Goal: Information Seeking & Learning: Learn about a topic

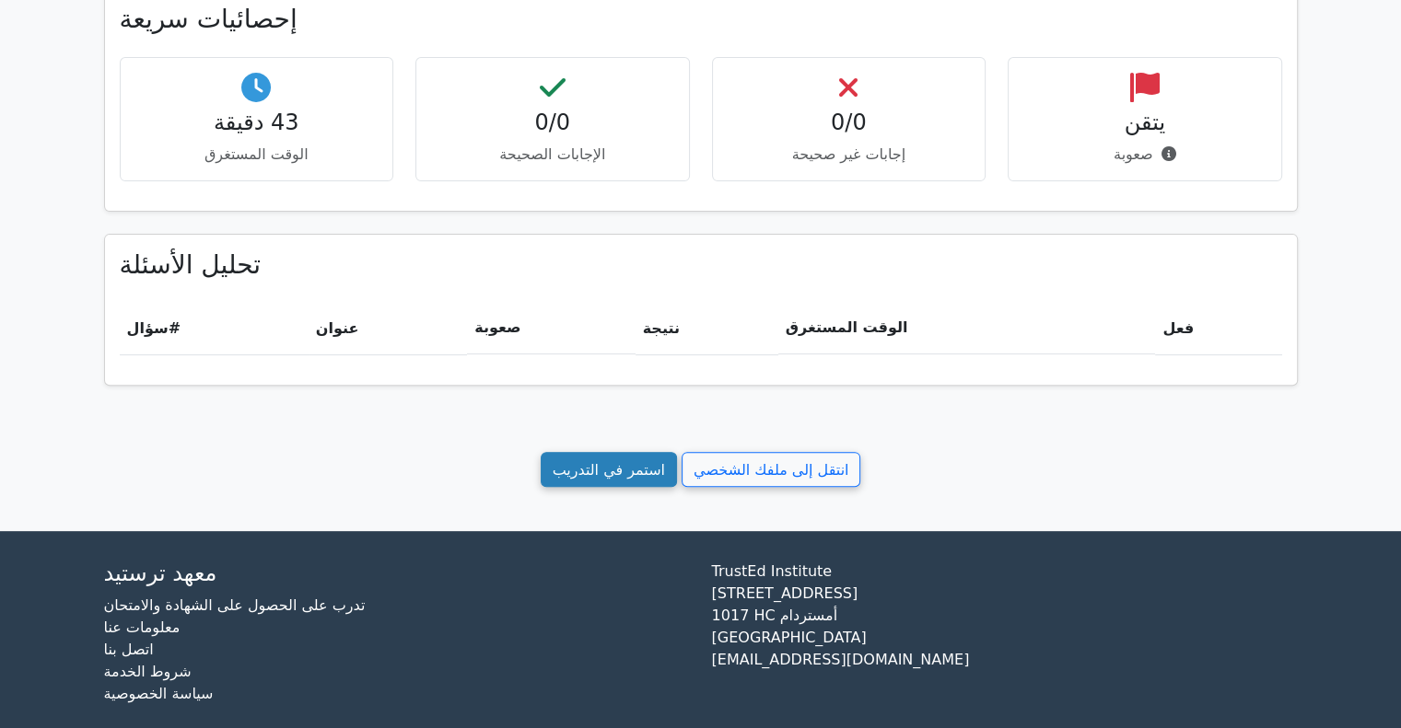
scroll to position [612, 0]
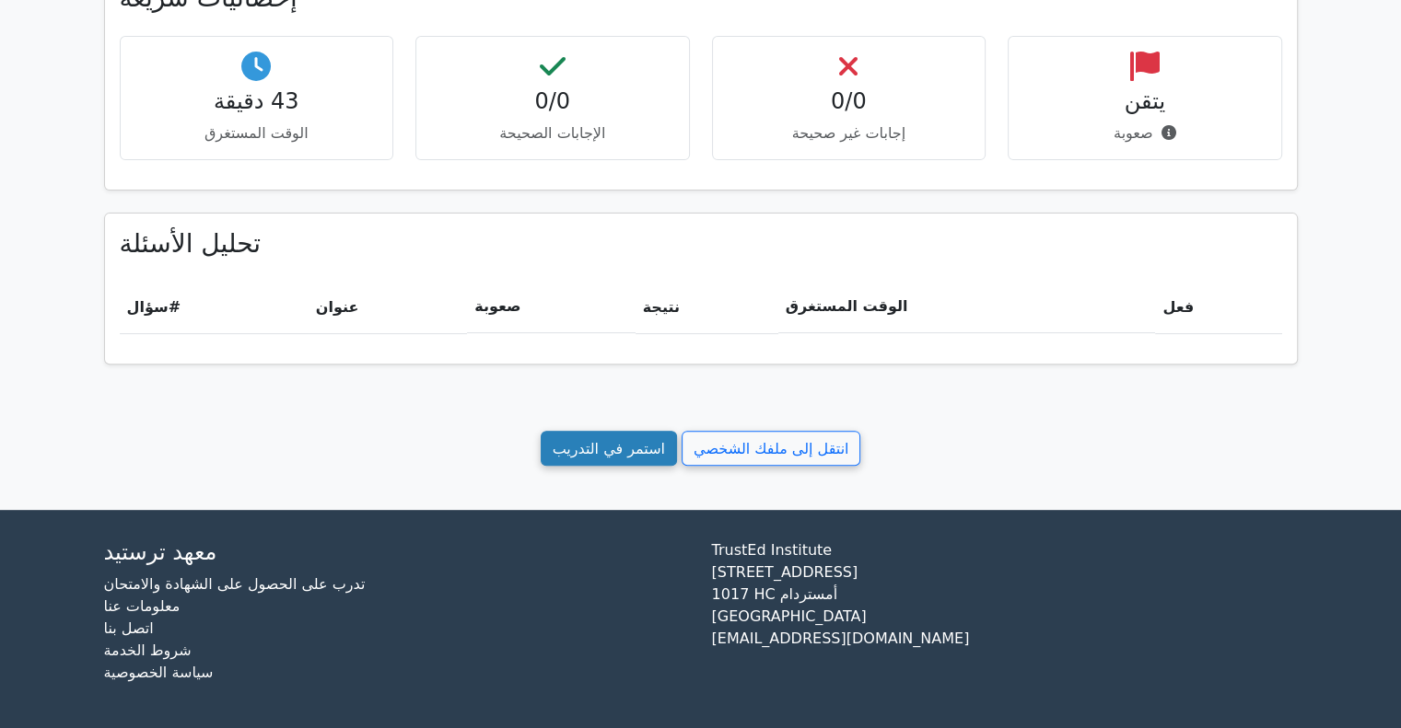
click at [623, 449] on font "استمر في التدريب" at bounding box center [609, 447] width 112 height 17
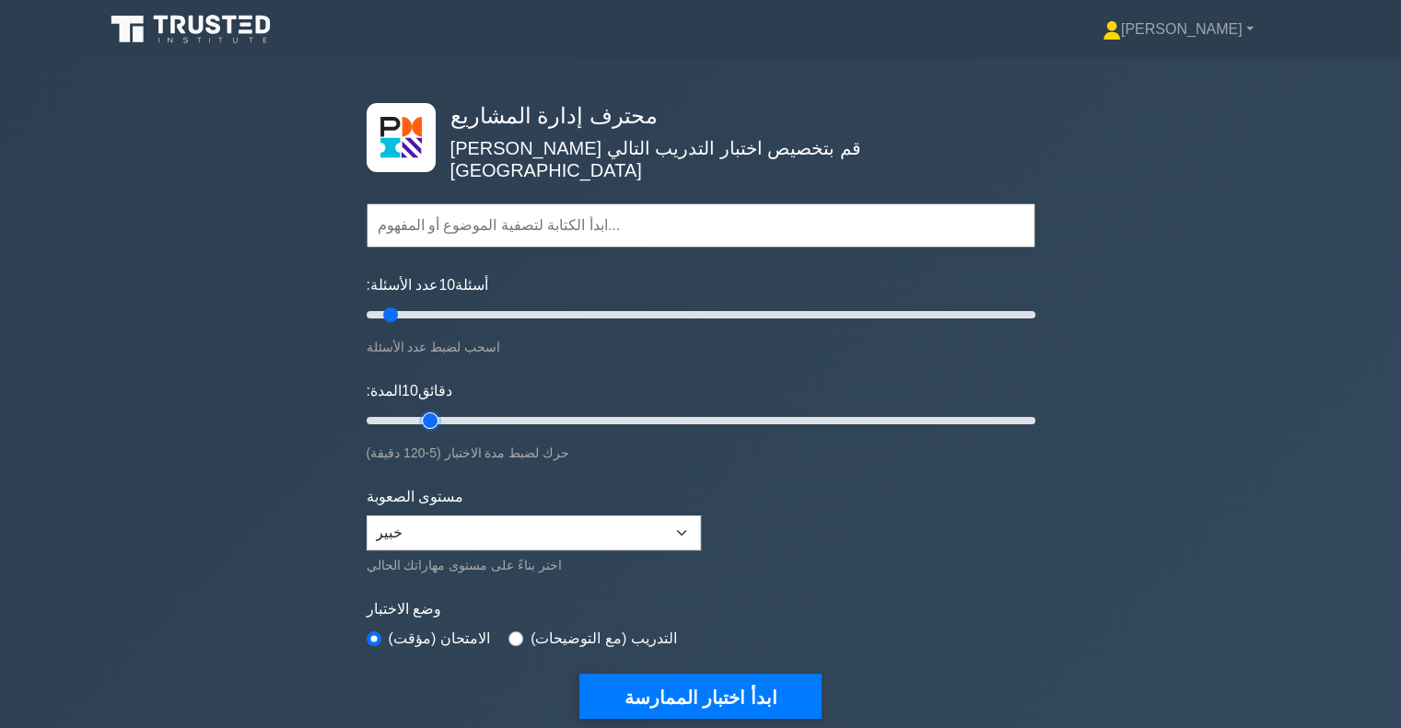
type input "15"
click at [416, 410] on input "المدة: 10 دقائق" at bounding box center [701, 421] width 669 height 22
type input "15"
click at [400, 304] on input "عدد الأسئلة: 10 أسئلة" at bounding box center [701, 315] width 669 height 22
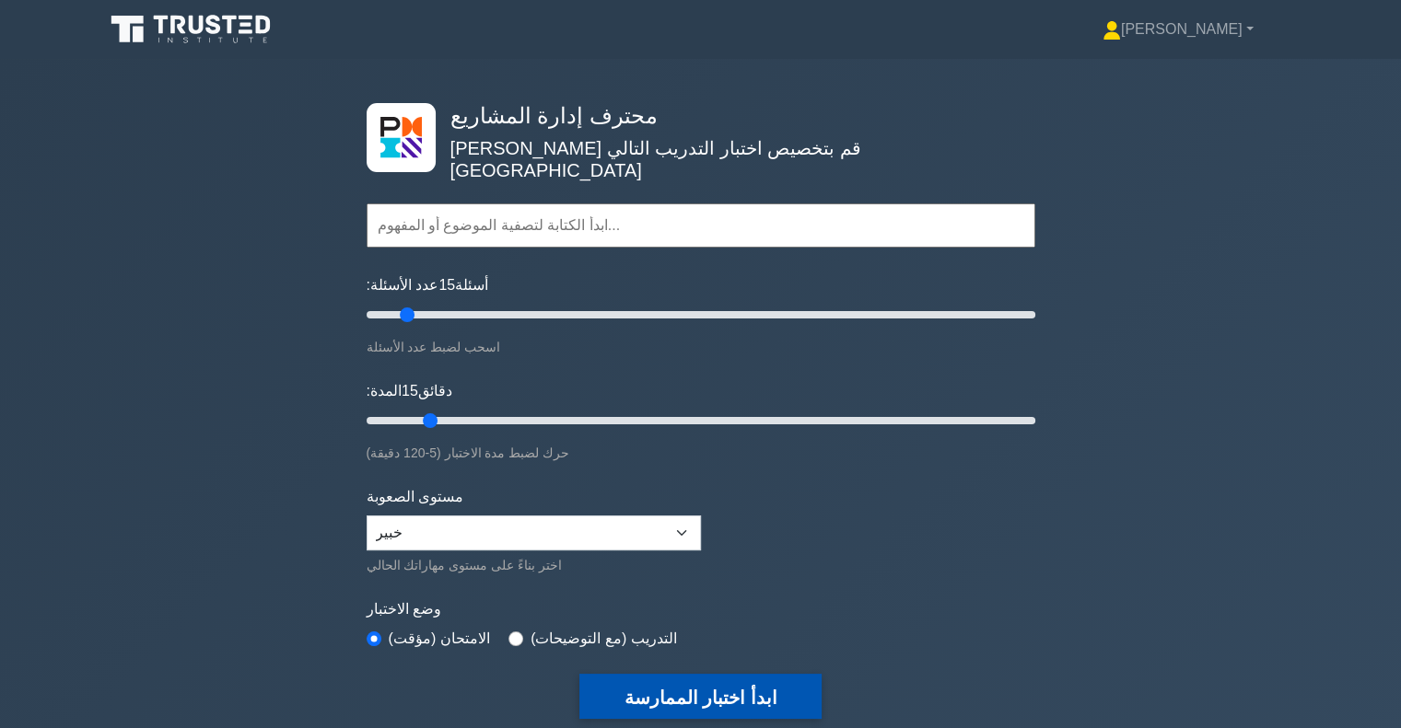
click at [698, 688] on font "ابدأ اختبار الممارسة" at bounding box center [699, 698] width 153 height 20
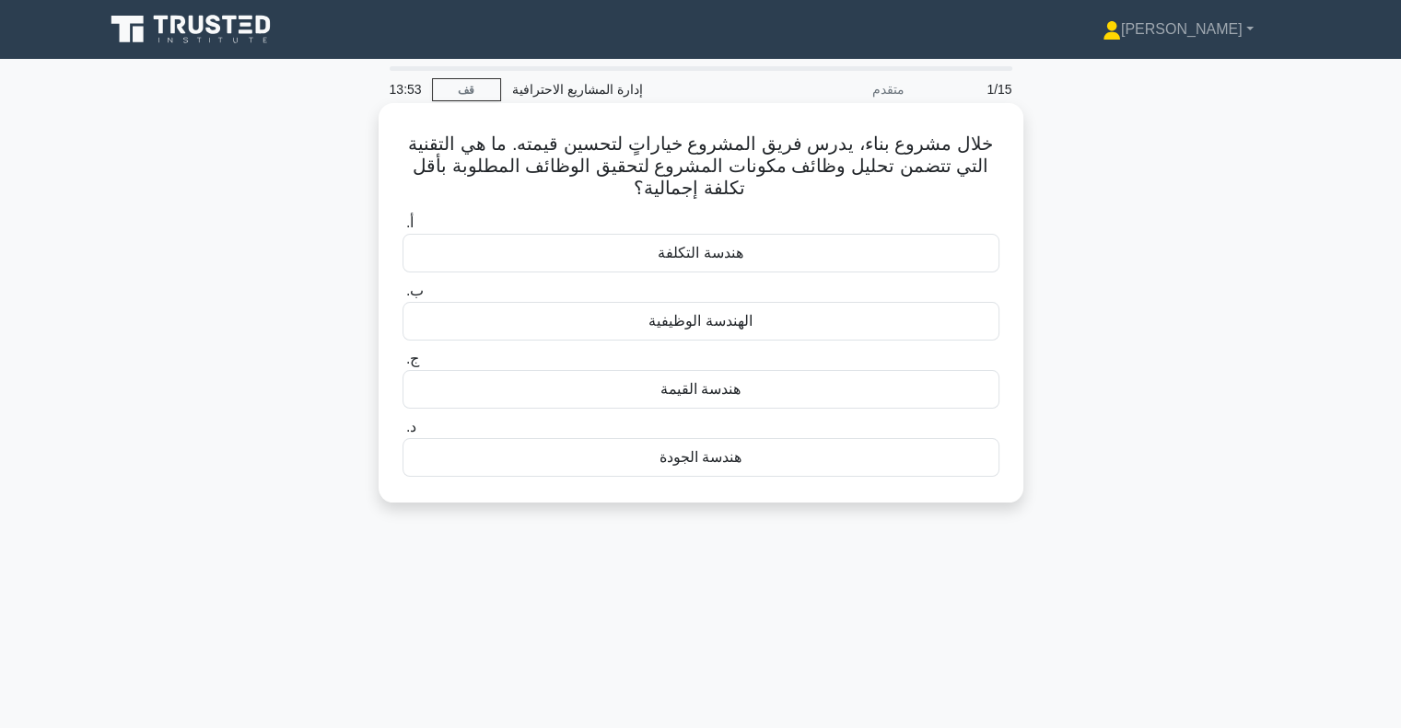
click at [733, 395] on font "هندسة القيمة" at bounding box center [700, 389] width 80 height 16
click at [402, 366] on input "ج. هندسة القيمة" at bounding box center [402, 360] width 0 height 12
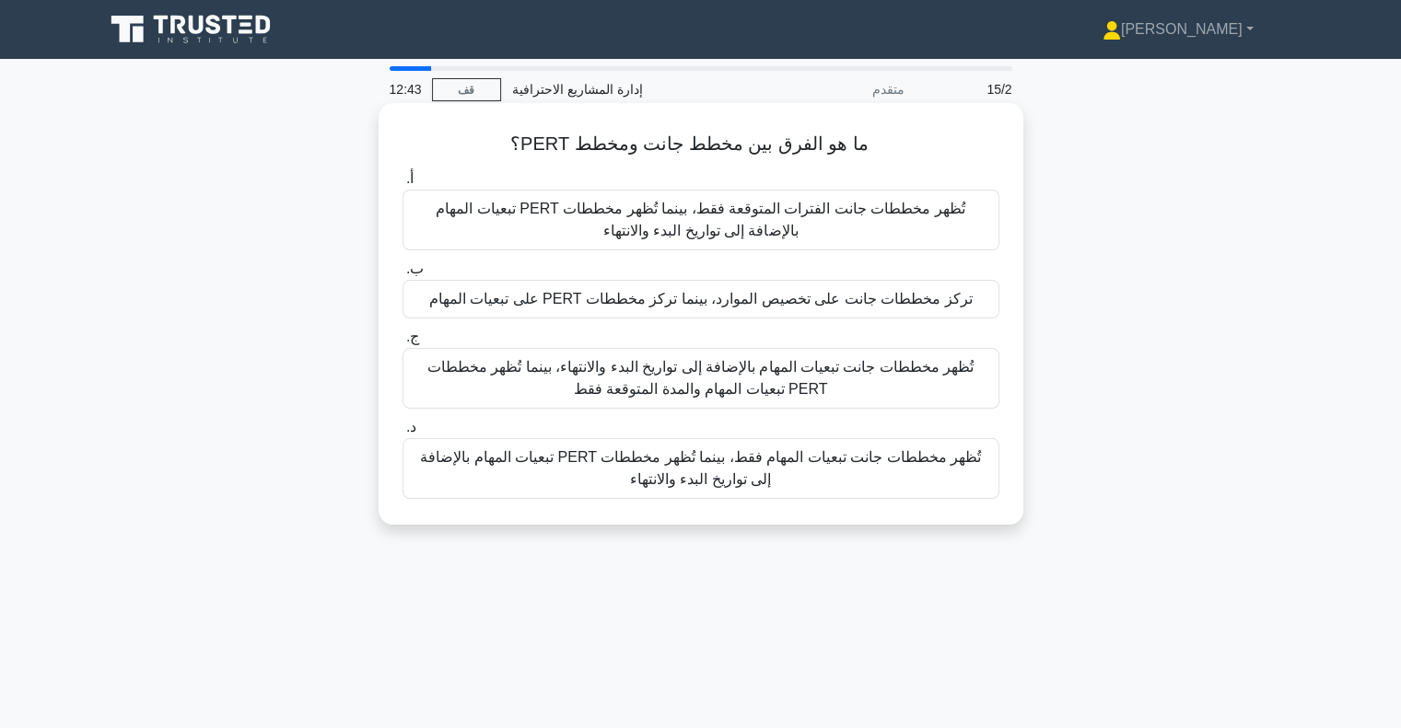
click at [650, 395] on font "تُظهر مخططات جانت تبعيات المهام بالإضافة إلى تواريخ البدء والانتهاء، بينما تُظه…" at bounding box center [700, 378] width 546 height 38
click at [402, 344] on input "ج. تُظهر مخططات جانت تبعيات المهام بالإضافة إلى تواريخ البدء والانتهاء، بينما ت…" at bounding box center [402, 338] width 0 height 12
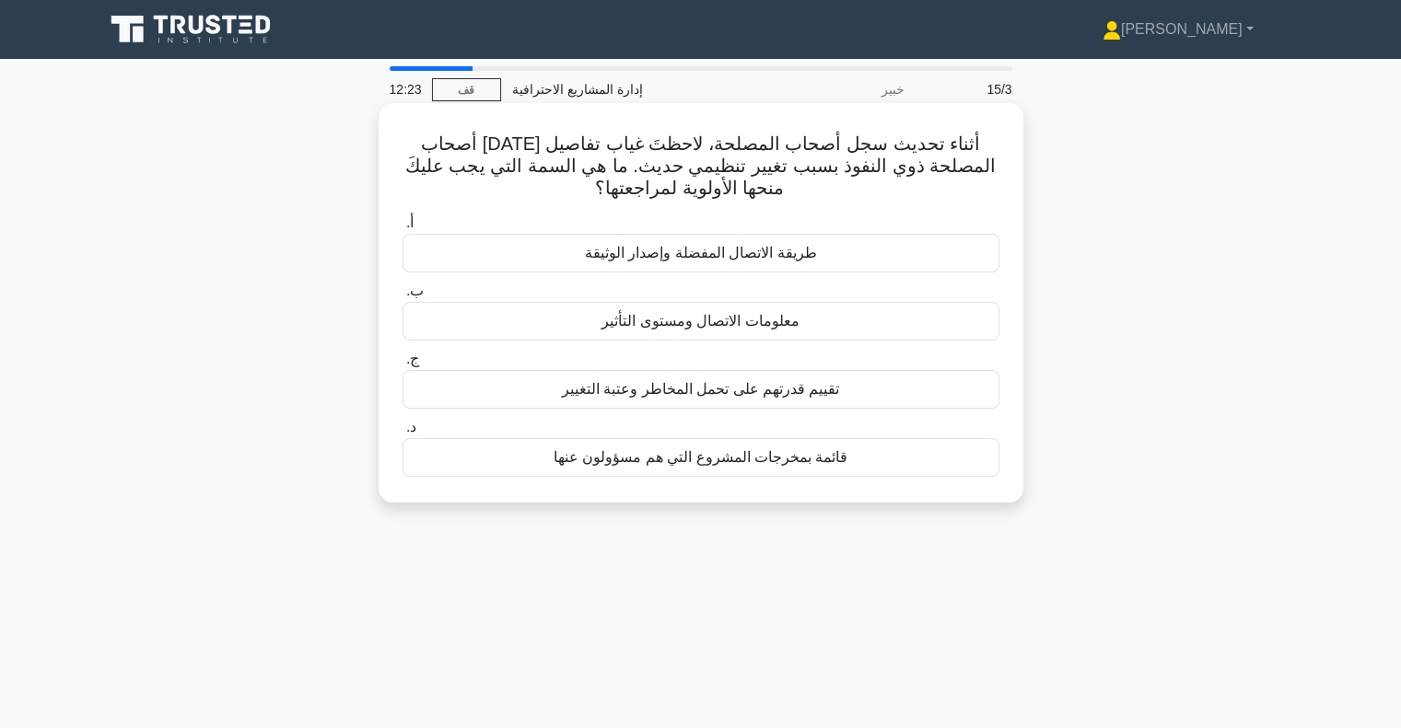
click at [658, 321] on font "معلومات الاتصال ومستوى التأثير" at bounding box center [699, 321] width 197 height 16
click at [402, 297] on input "ب. معلومات الاتصال ومستوى التأثير" at bounding box center [402, 291] width 0 height 12
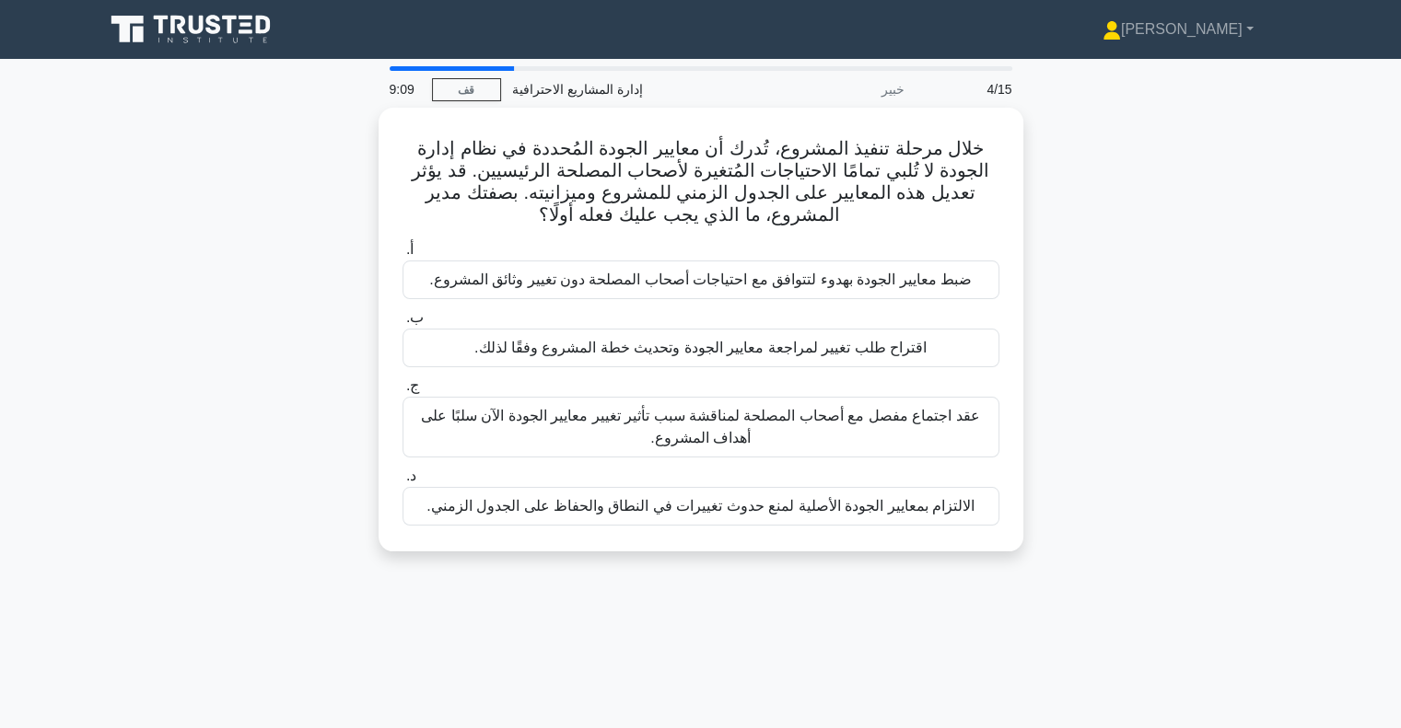
click at [1200, 240] on div "خلال مرحلة تنفيذ المشروع، تُدرك أن معايير الجودة المُحددة في نظام إدارة الجودة …" at bounding box center [701, 341] width 1216 height 466
click at [470, 100] on link "قف" at bounding box center [466, 89] width 69 height 23
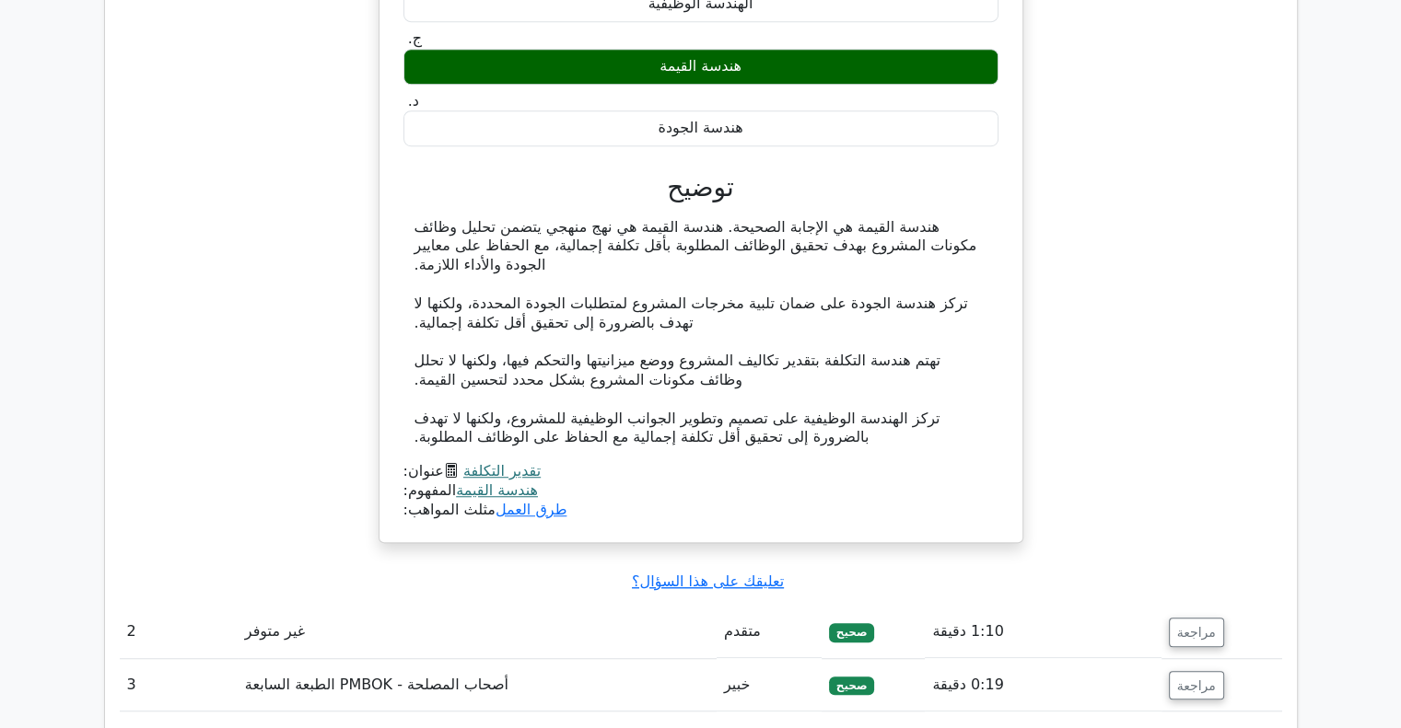
scroll to position [1591, 0]
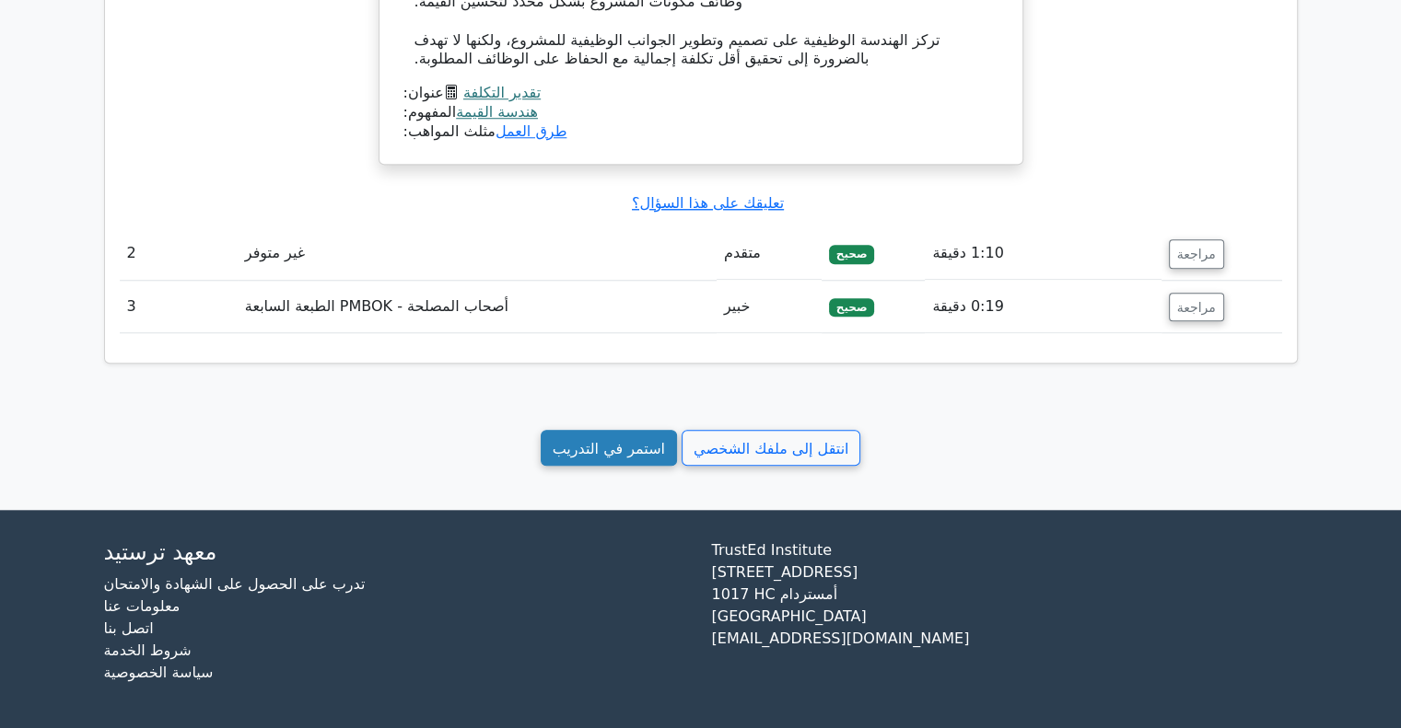
click at [609, 454] on font "استمر في التدريب" at bounding box center [609, 447] width 112 height 17
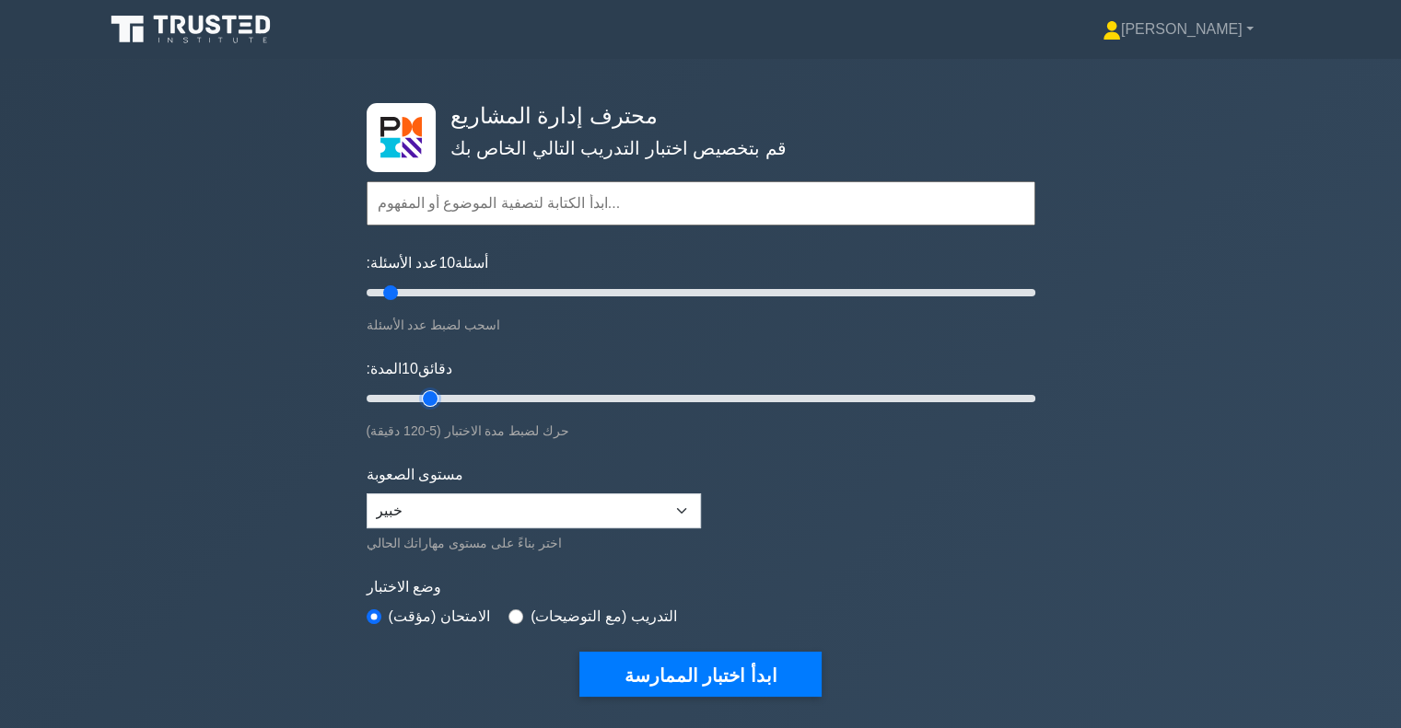
type input "15"
click at [426, 401] on input "المدة: 10 دقائق" at bounding box center [701, 399] width 669 height 22
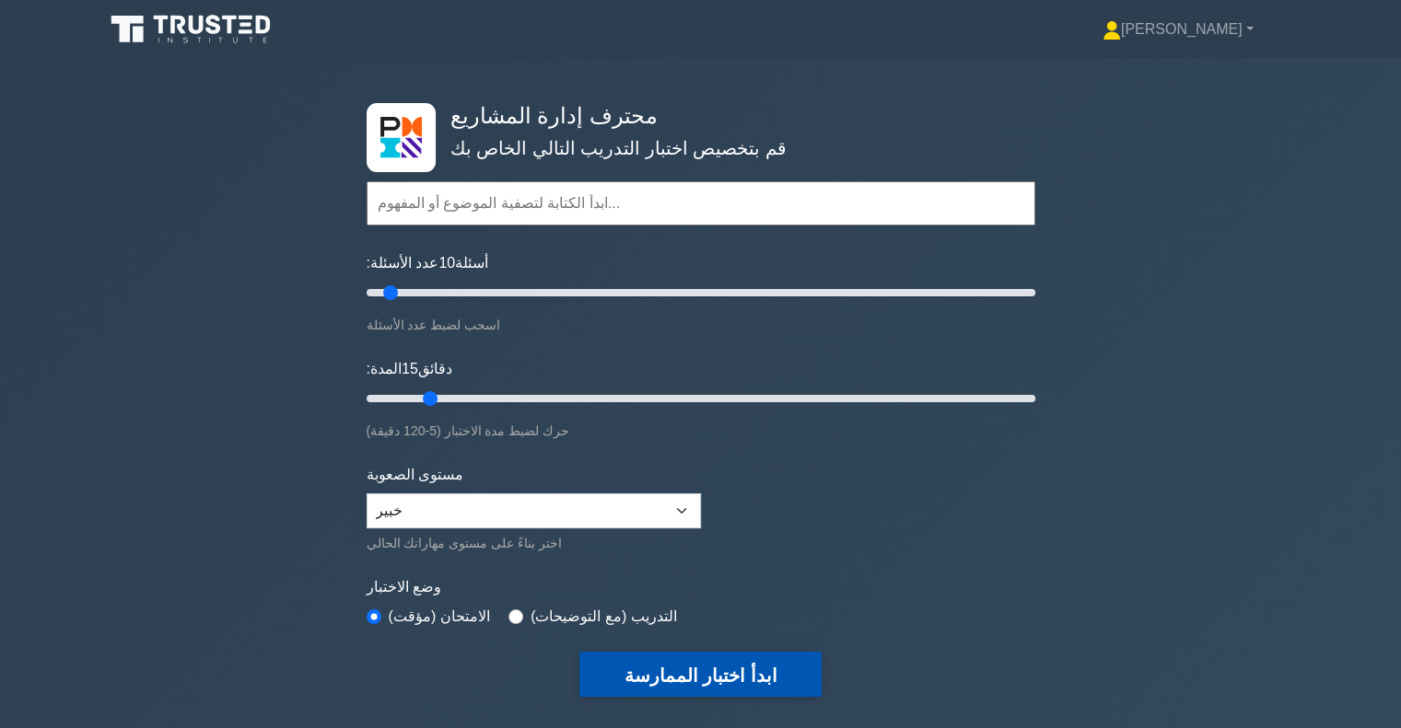
click at [658, 670] on font "ابدأ اختبار الممارسة" at bounding box center [699, 676] width 153 height 20
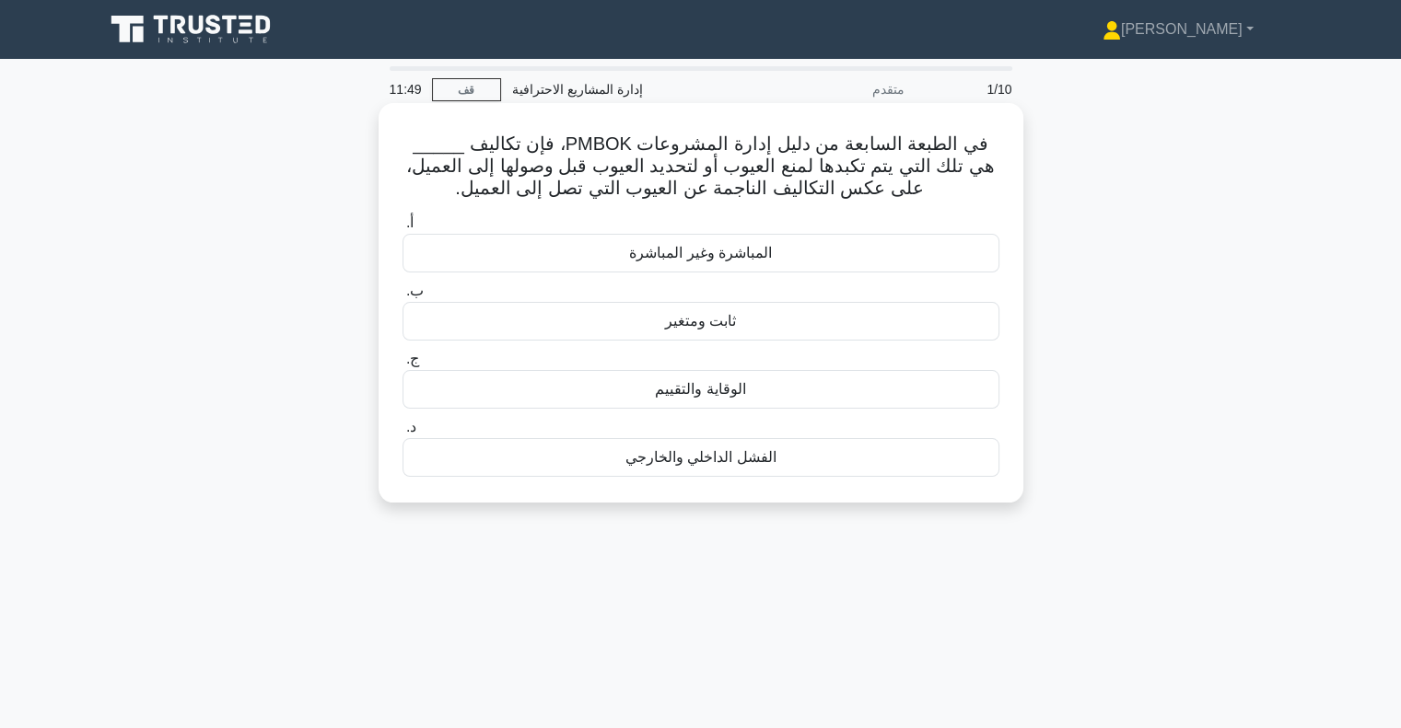
click at [743, 388] on font "الوقاية والتقييم" at bounding box center [700, 389] width 90 height 16
click at [402, 366] on input "ج. الوقاية والتقييم" at bounding box center [402, 360] width 0 height 12
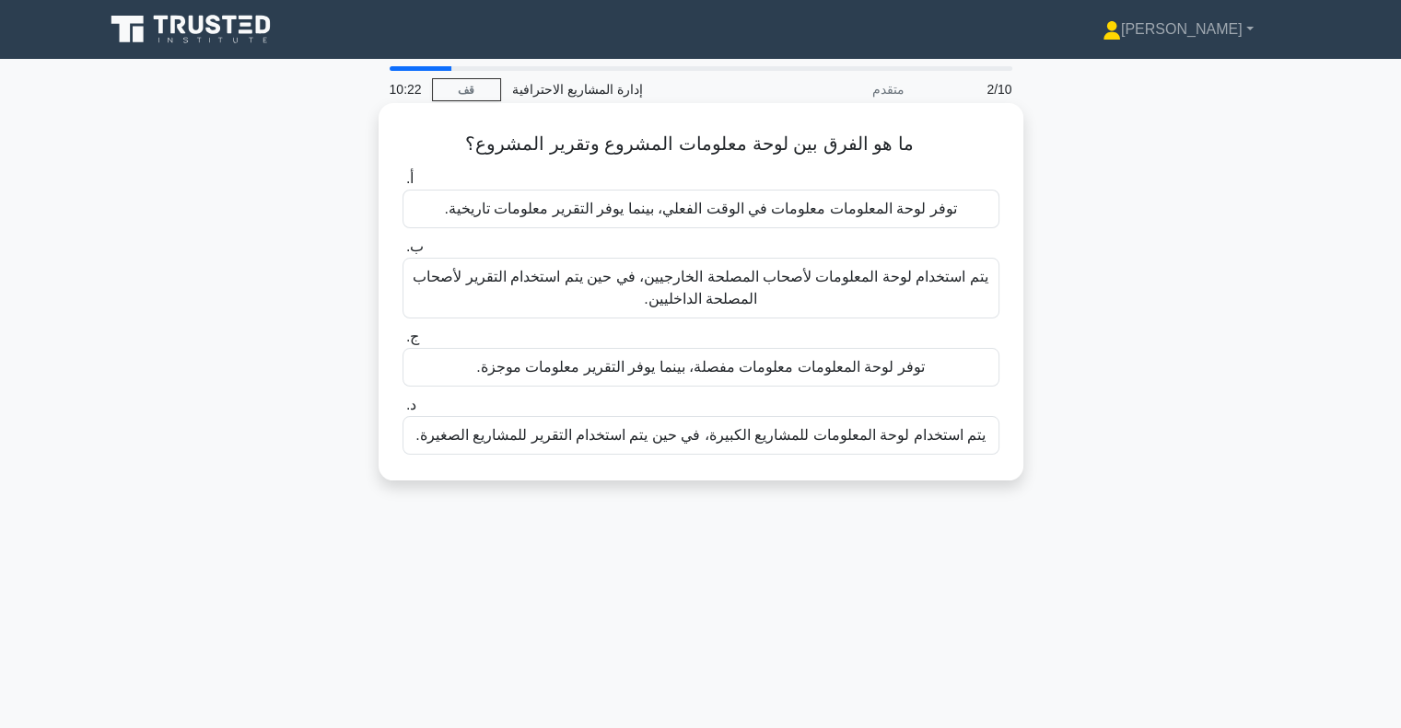
click at [609, 215] on font "توفر لوحة المعلومات معلومات في الوقت الفعلي، بينما يوفر التقرير معلومات تاريخية." at bounding box center [700, 209] width 512 height 16
click at [402, 185] on input "أ. توفر لوحة المعلومات معلومات في الوقت الفعلي، بينما يوفر التقرير معلومات تاري…" at bounding box center [402, 179] width 0 height 12
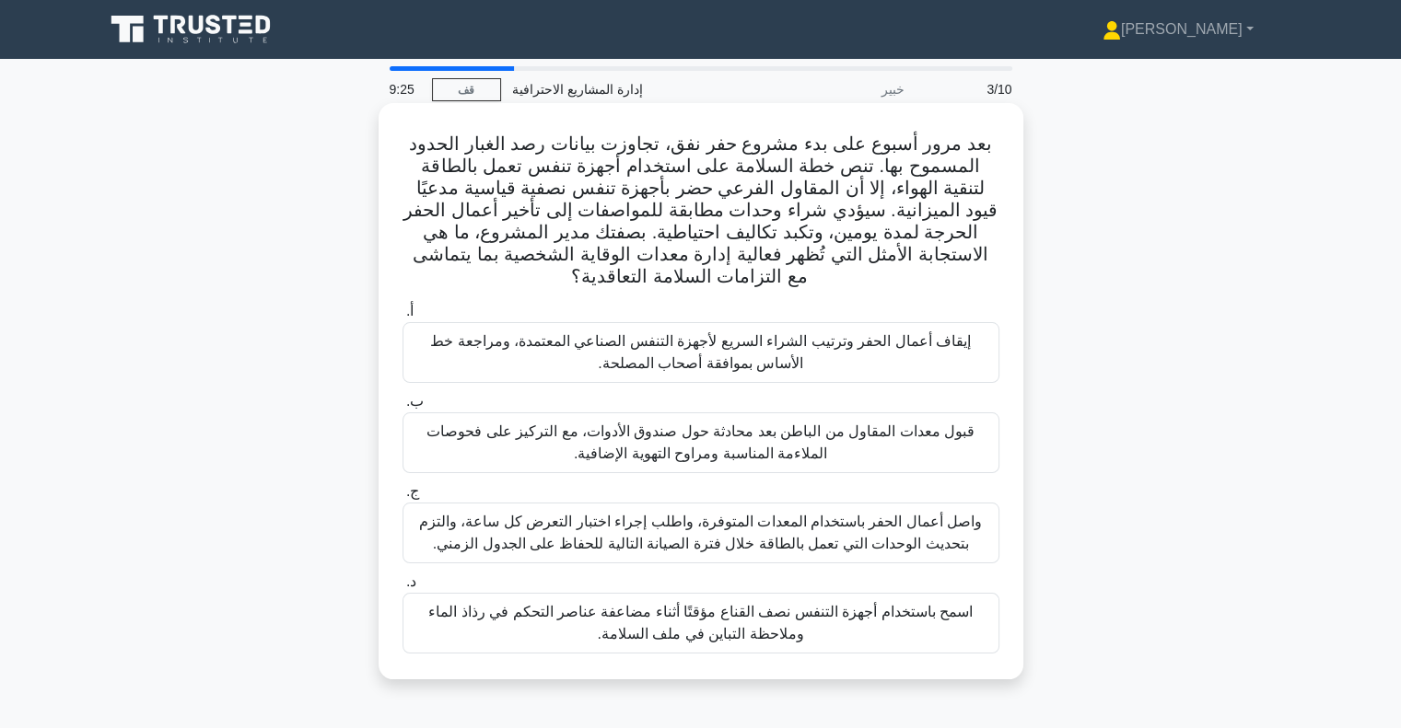
scroll to position [92, 0]
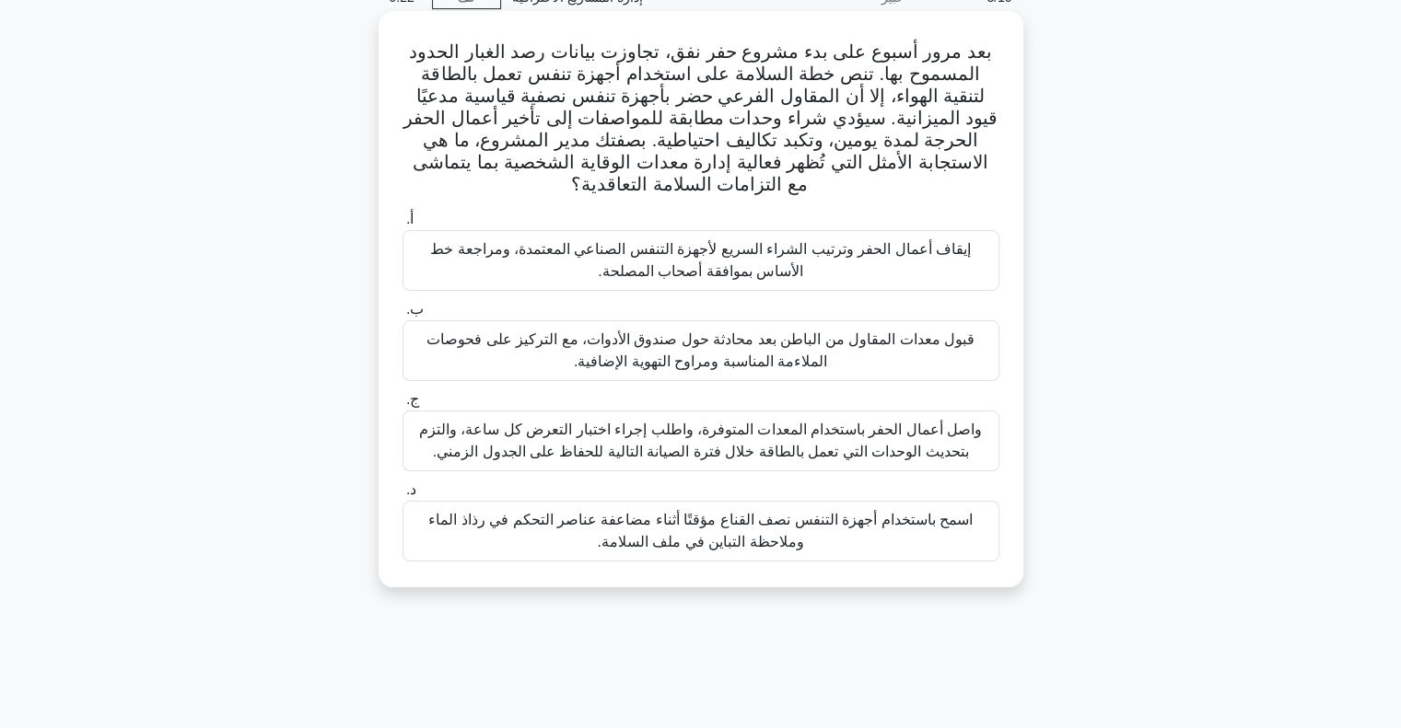
click at [746, 257] on font "إيقاف أعمال الحفر وترتيب الشراء السريع لأجهزة التنفس الصناعي المعتمدة، ومراجعة …" at bounding box center [700, 260] width 541 height 38
click at [402, 226] on input "أ. إيقاف أعمال الحفر وترتيب الشراء السريع لأجهزة التنفس الصناعي المعتمدة، ومراج…" at bounding box center [402, 220] width 0 height 12
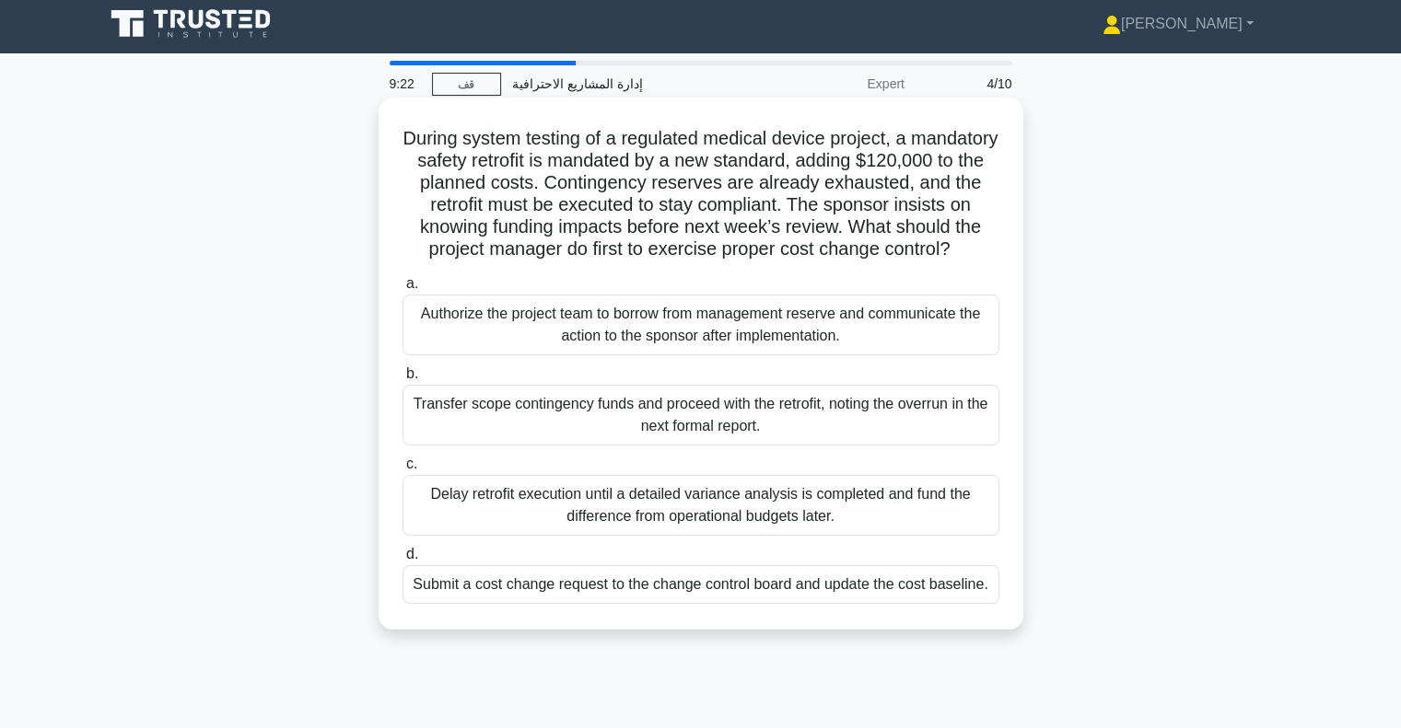
scroll to position [0, 0]
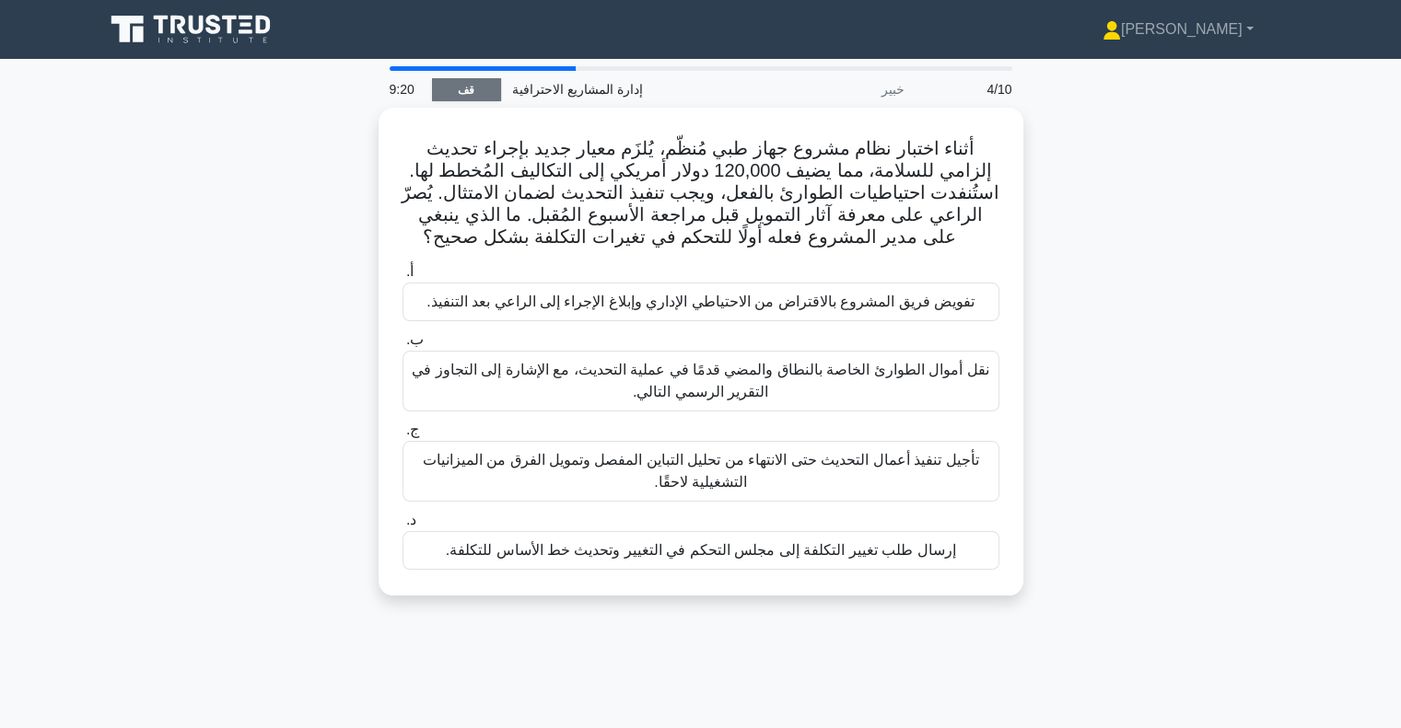
click at [458, 91] on font "قف" at bounding box center [466, 90] width 17 height 13
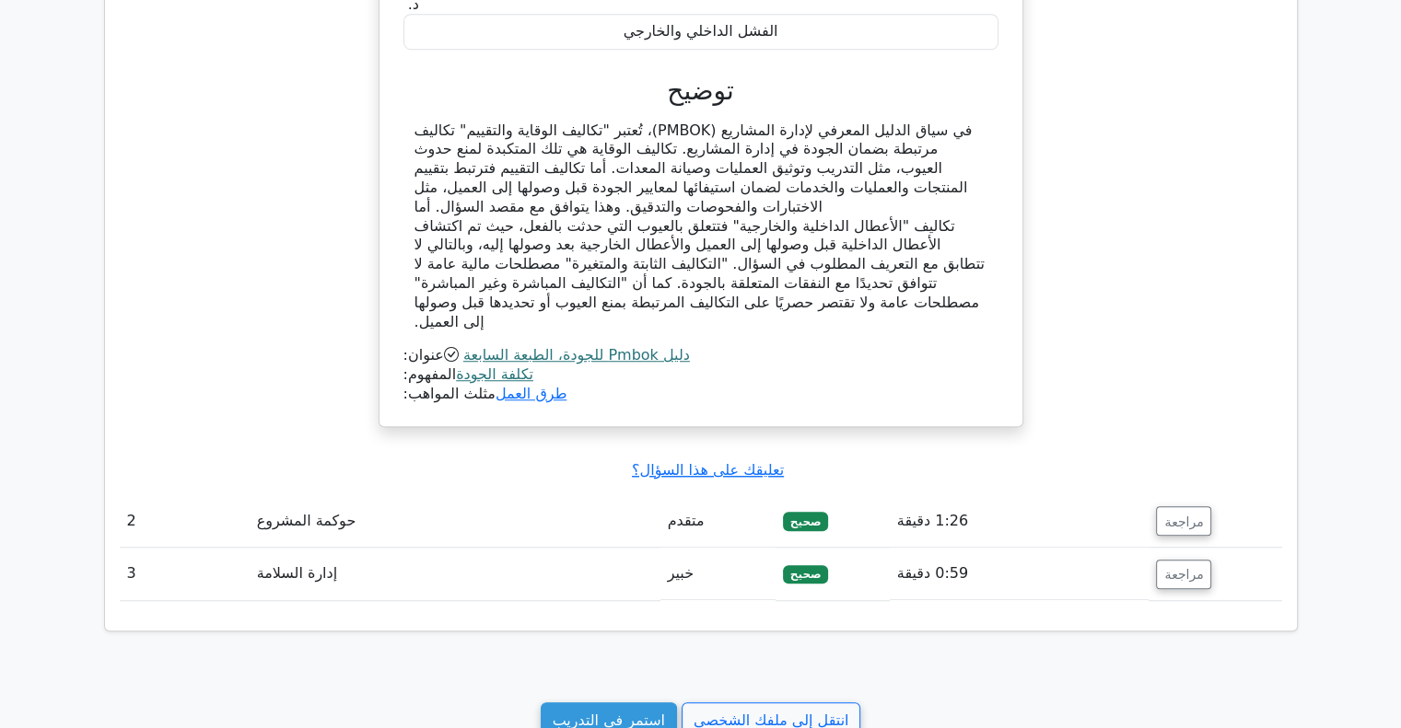
scroll to position [1473, 0]
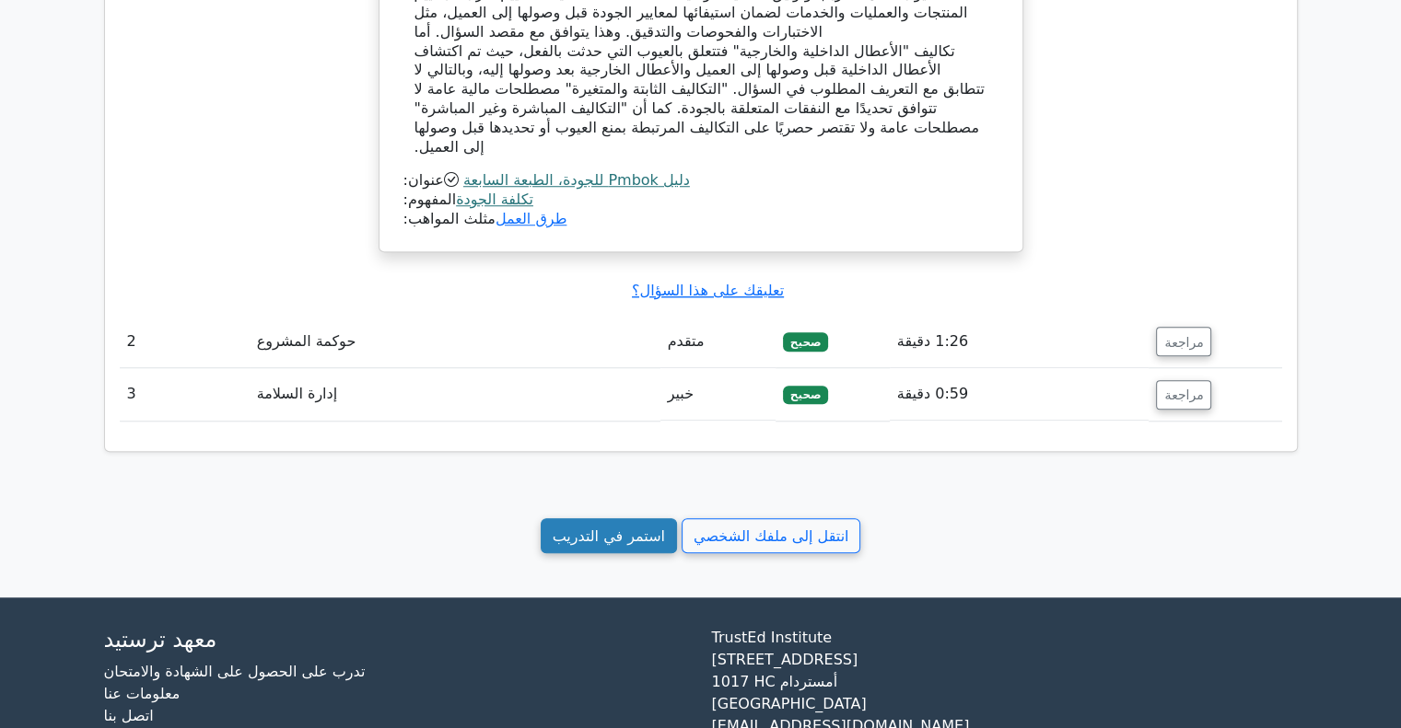
click at [638, 534] on font "استمر في التدريب" at bounding box center [609, 535] width 112 height 17
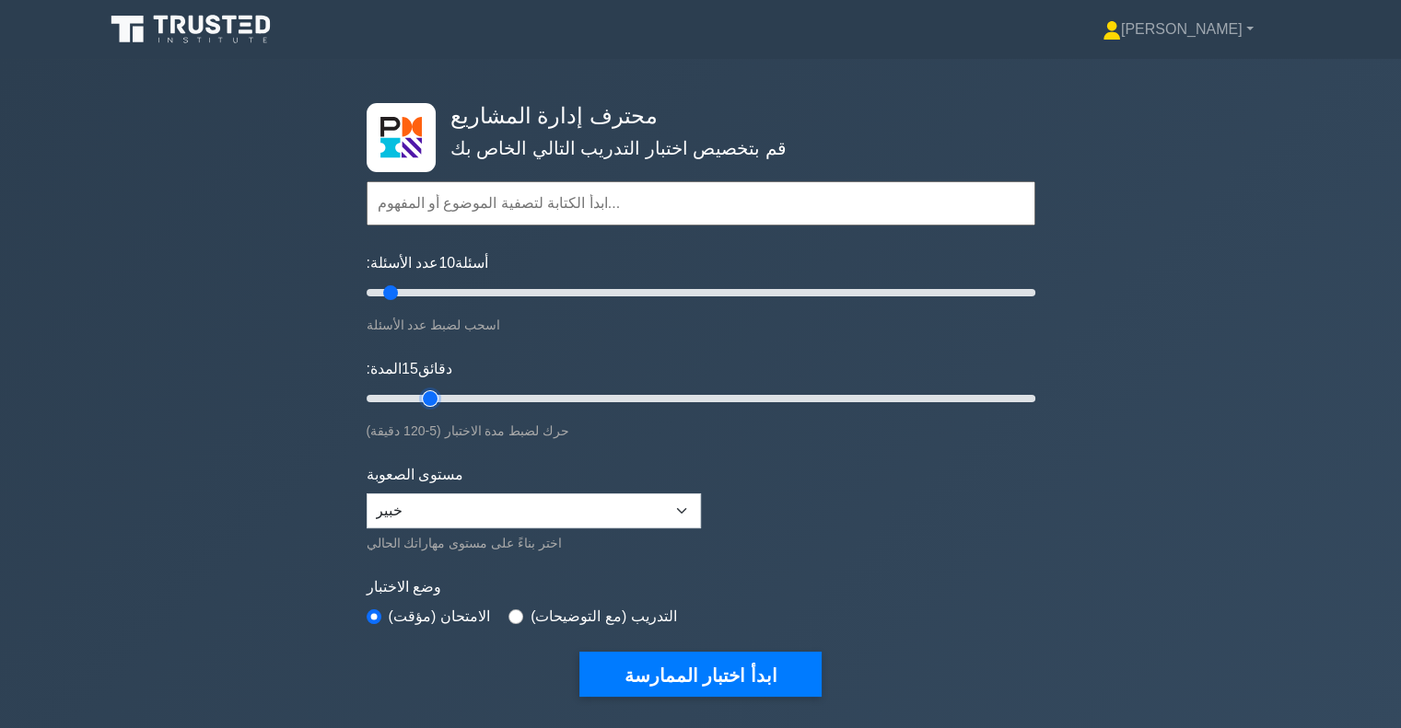
type input "15"
click at [424, 391] on input "المدة: 15 دقائق" at bounding box center [701, 399] width 669 height 22
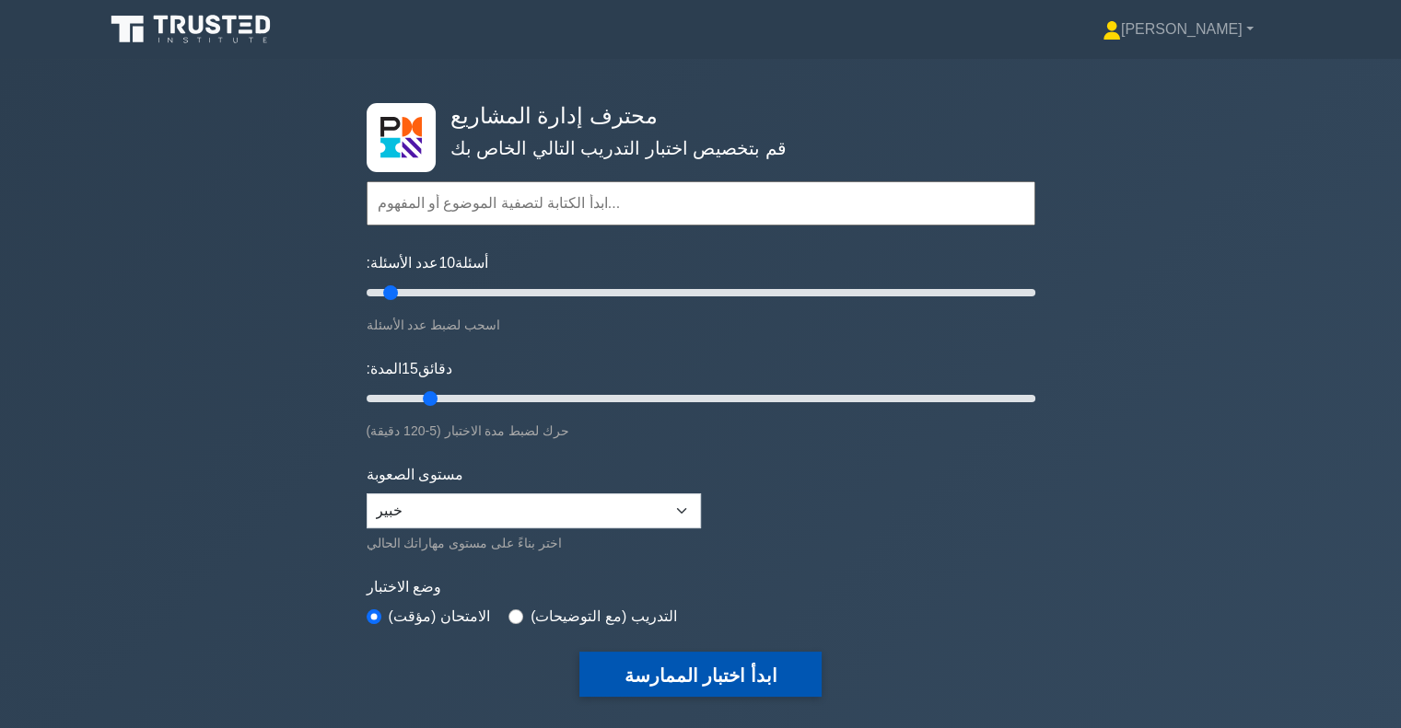
click at [716, 674] on font "ابدأ اختبار الممارسة" at bounding box center [699, 676] width 153 height 20
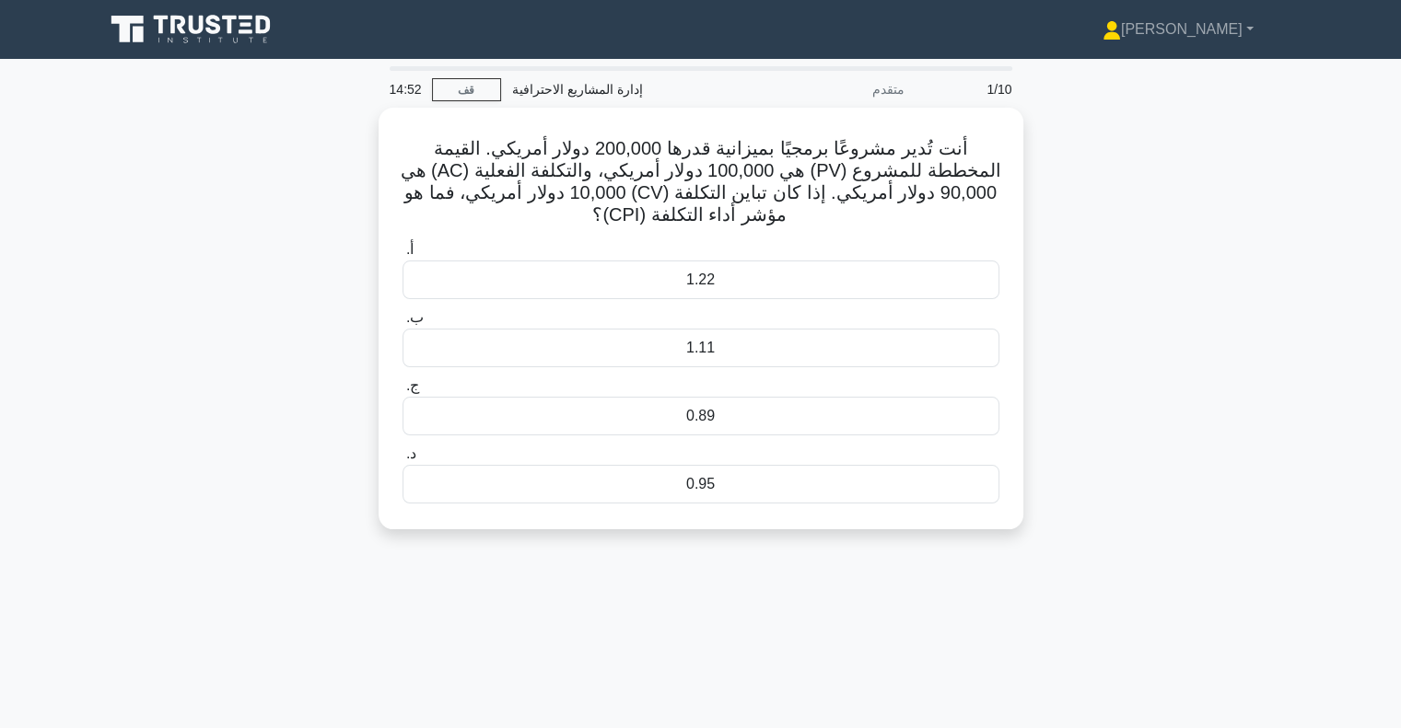
drag, startPoint x: 677, startPoint y: 614, endPoint x: 646, endPoint y: 556, distance: 65.9
click at [646, 556] on div "14:52 قف إدارة المشاريع الاحترافية متقدم 1/10 أنت تُدير مشروعًا برمجيًا بميزاني…" at bounding box center [701, 526] width 1216 height 921
drag, startPoint x: 682, startPoint y: 583, endPoint x: 704, endPoint y: 585, distance: 21.3
click at [704, 585] on div "14:50 قف إدارة المشاريع الاحترافية متقدم 1/10 أنت تُدير مشروعًا برمجيًا بميزاني…" at bounding box center [701, 526] width 1216 height 921
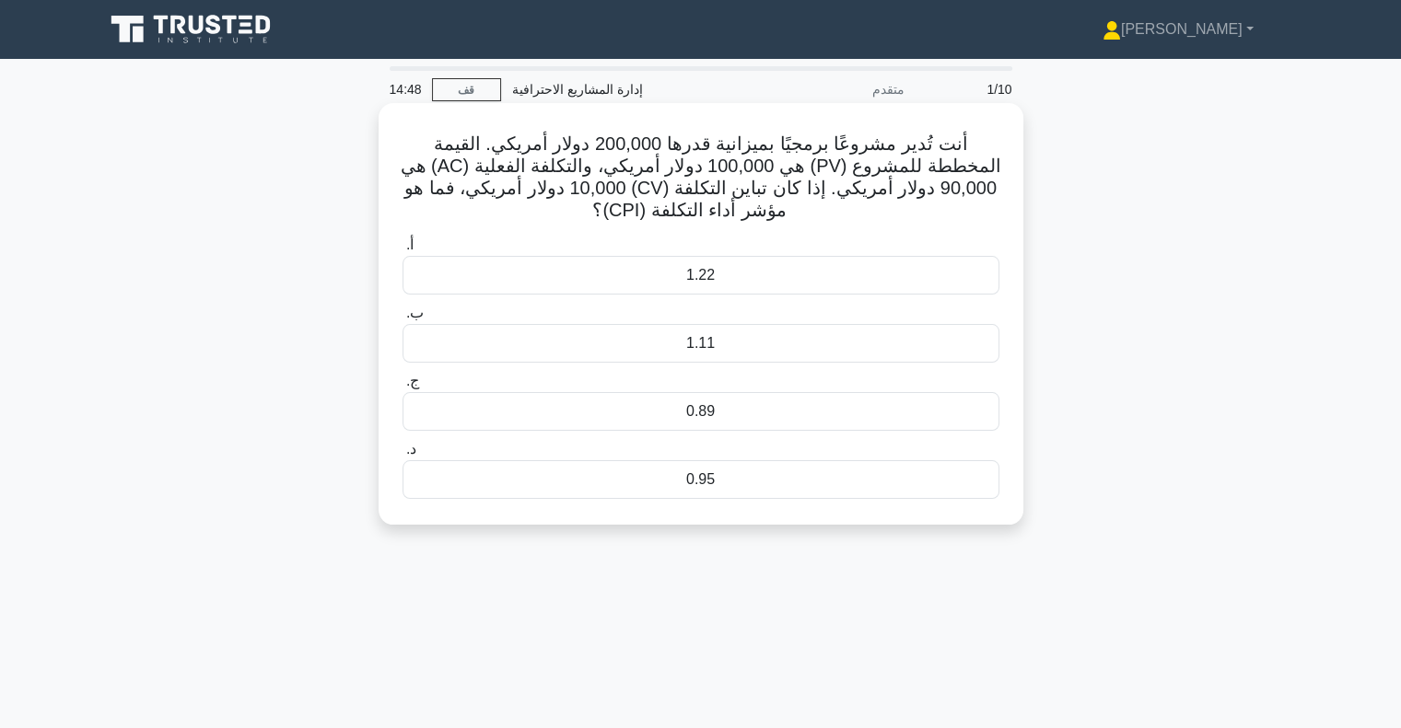
drag, startPoint x: 715, startPoint y: 603, endPoint x: 700, endPoint y: 246, distance: 357.6
click at [700, 246] on div "14:48 قف إدارة المشاريع الاحترافية متقدم 1/10 أنت تُدير مشروعًا برمجيًا بميزاني…" at bounding box center [701, 526] width 1216 height 921
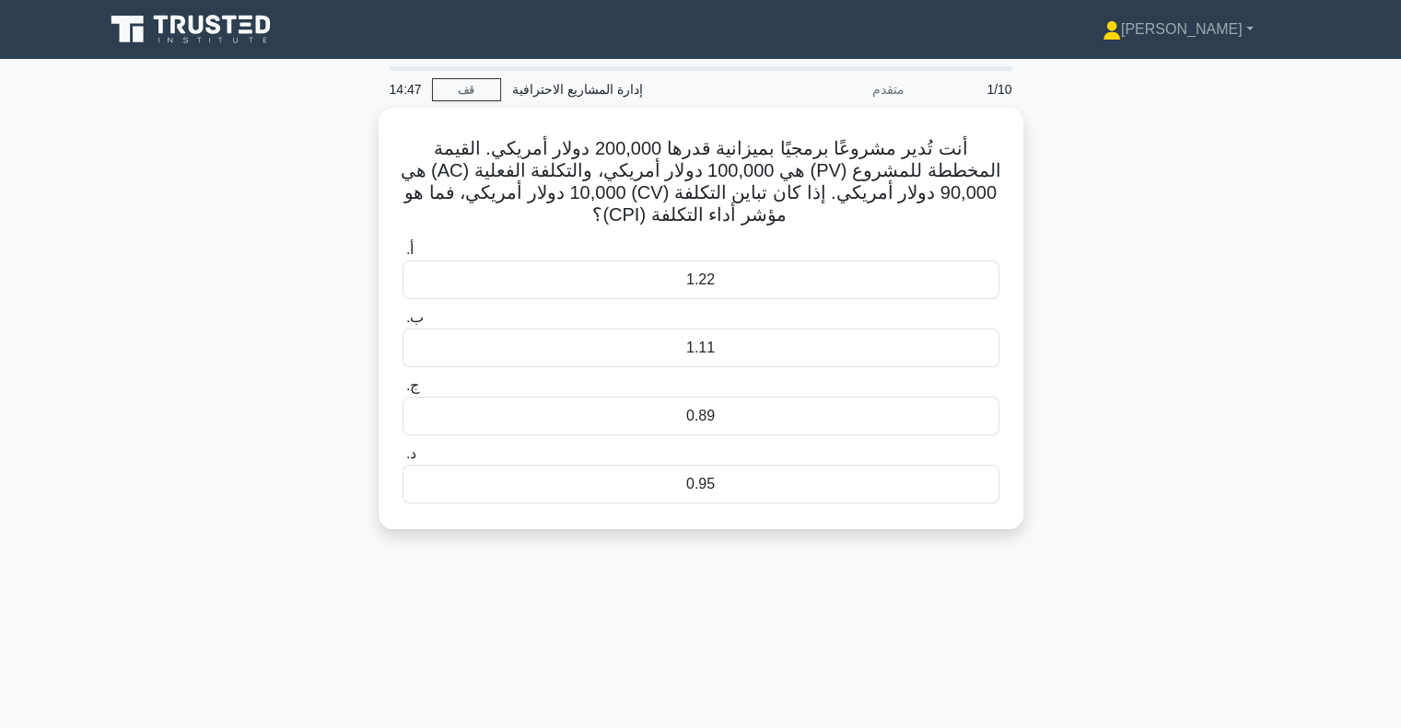
click at [653, 587] on div "14:47 قف إدارة المشاريع الاحترافية متقدم 1/10 أنت تُدير مشروعًا برمجيًا بميزاني…" at bounding box center [701, 526] width 1216 height 921
click at [339, 352] on div "أنت تُدير مشروعًا برمجيًا بميزانية قدرها 200,000 دولار أمريكي. القيمة المخططة ل…" at bounding box center [701, 330] width 1216 height 444
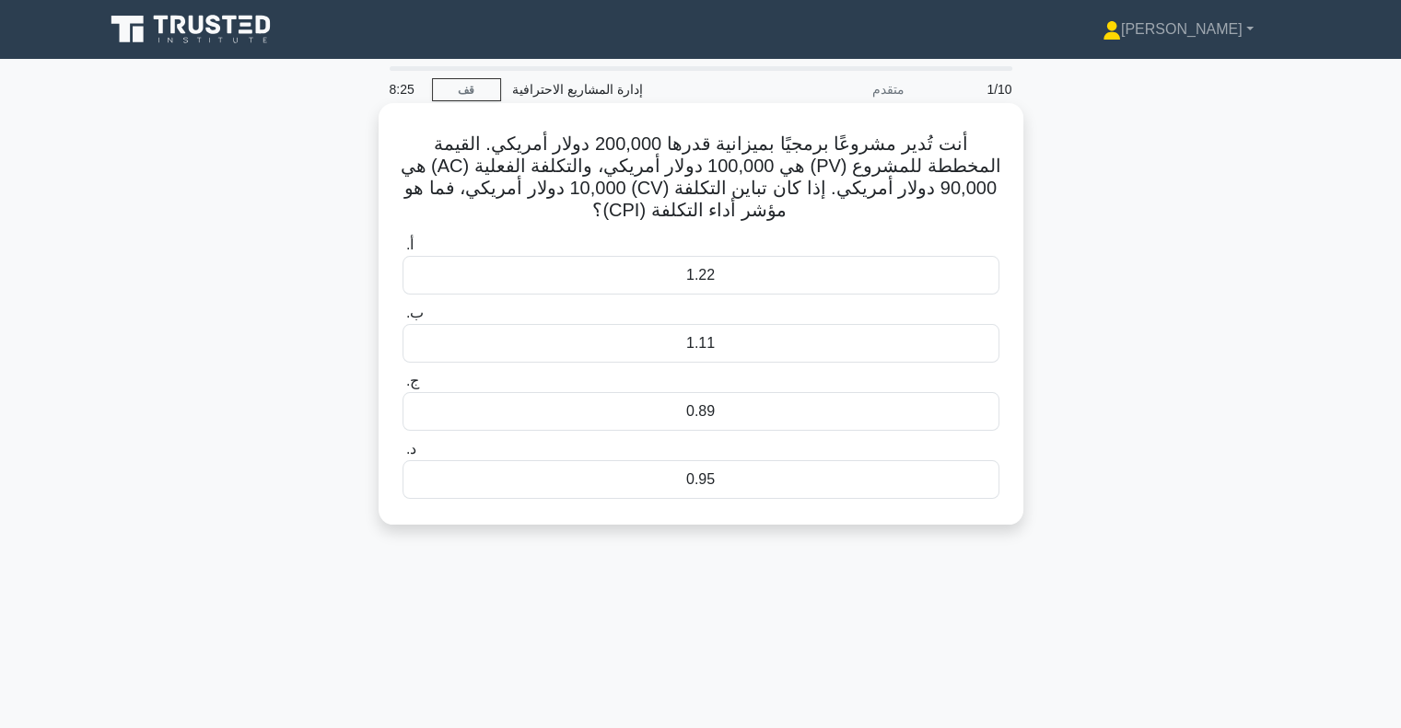
click at [707, 331] on div "1.11" at bounding box center [700, 343] width 597 height 39
click at [402, 320] on input "ب. 1.11" at bounding box center [402, 314] width 0 height 12
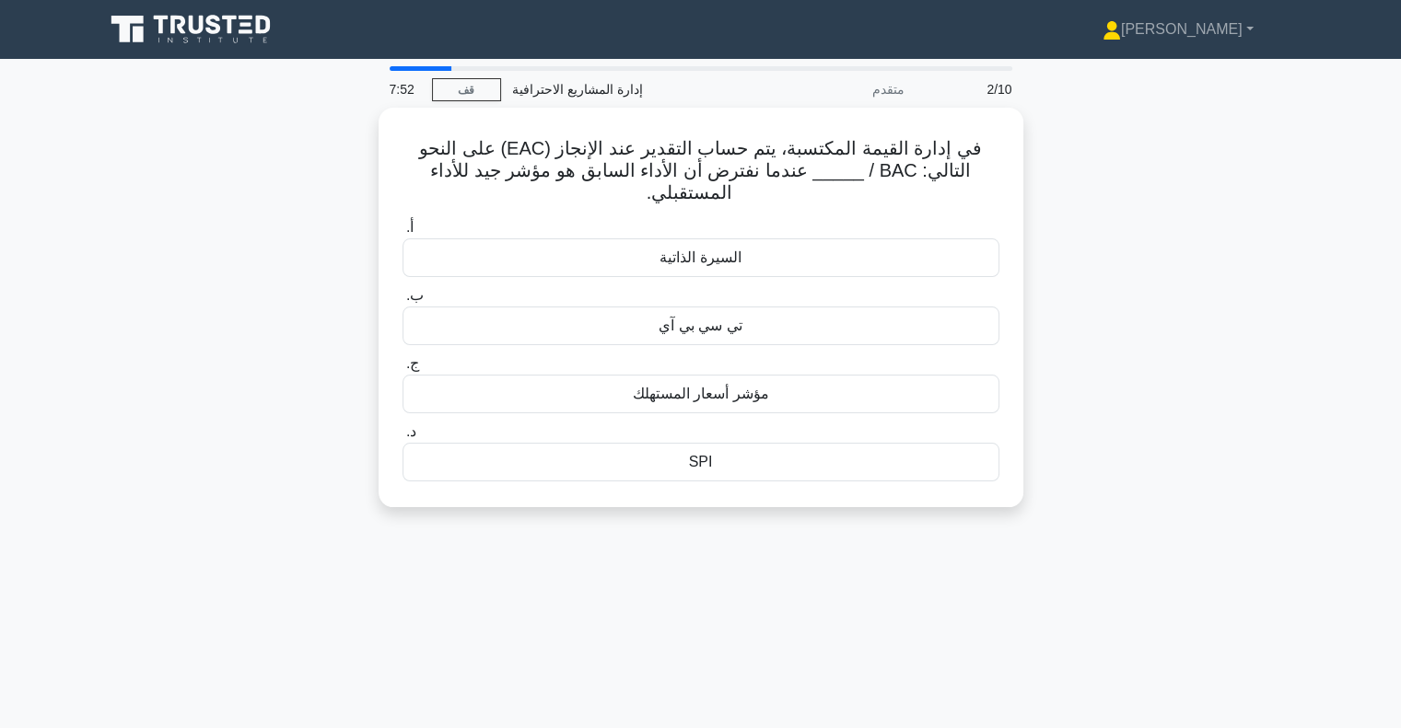
drag, startPoint x: 717, startPoint y: 368, endPoint x: 1195, endPoint y: 367, distance: 478.0
click at [1195, 367] on div "في إدارة القيمة المكتسبة، يتم حساب التقدير عند الإنجاز (EAC) على النحو التالي: …" at bounding box center [701, 319] width 1216 height 422
click at [1153, 285] on div "في إدارة القيمة المكتسبة، يتم حساب التقدير عند الإنجاز (EAC) على النحو التالي: …" at bounding box center [701, 319] width 1216 height 422
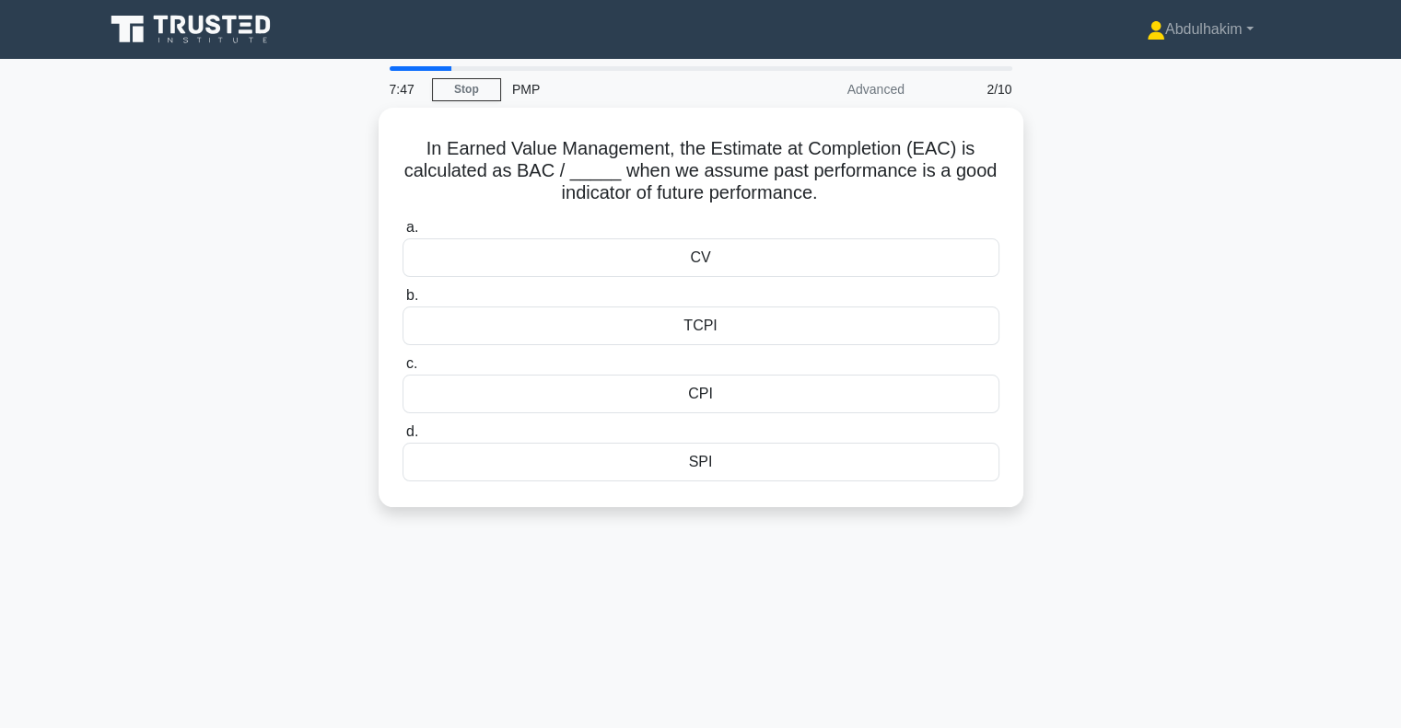
click at [1250, 403] on div "In Earned Value Management, the Estimate at Completion (EAC) is calculated as B…" at bounding box center [701, 319] width 1216 height 422
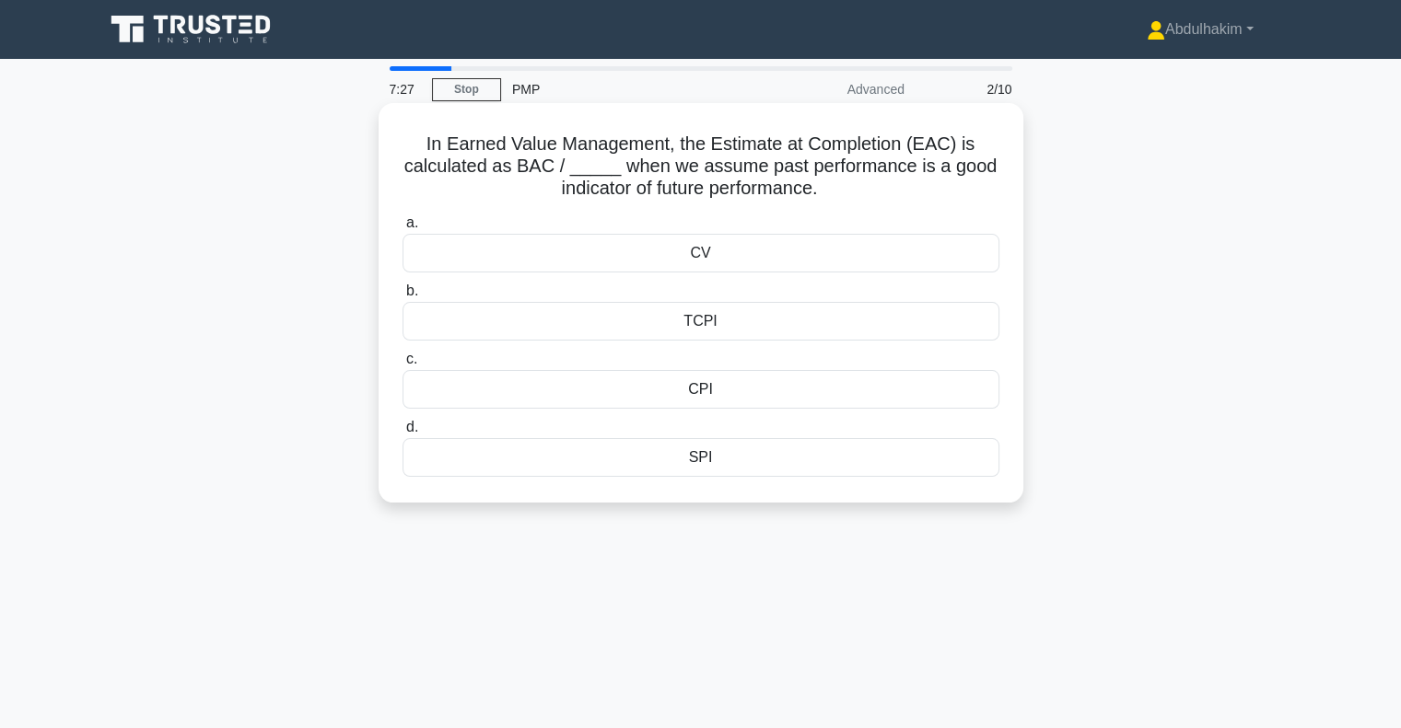
click at [717, 394] on div "CPI" at bounding box center [700, 389] width 597 height 39
click at [402, 366] on input "c. CPI" at bounding box center [402, 360] width 0 height 12
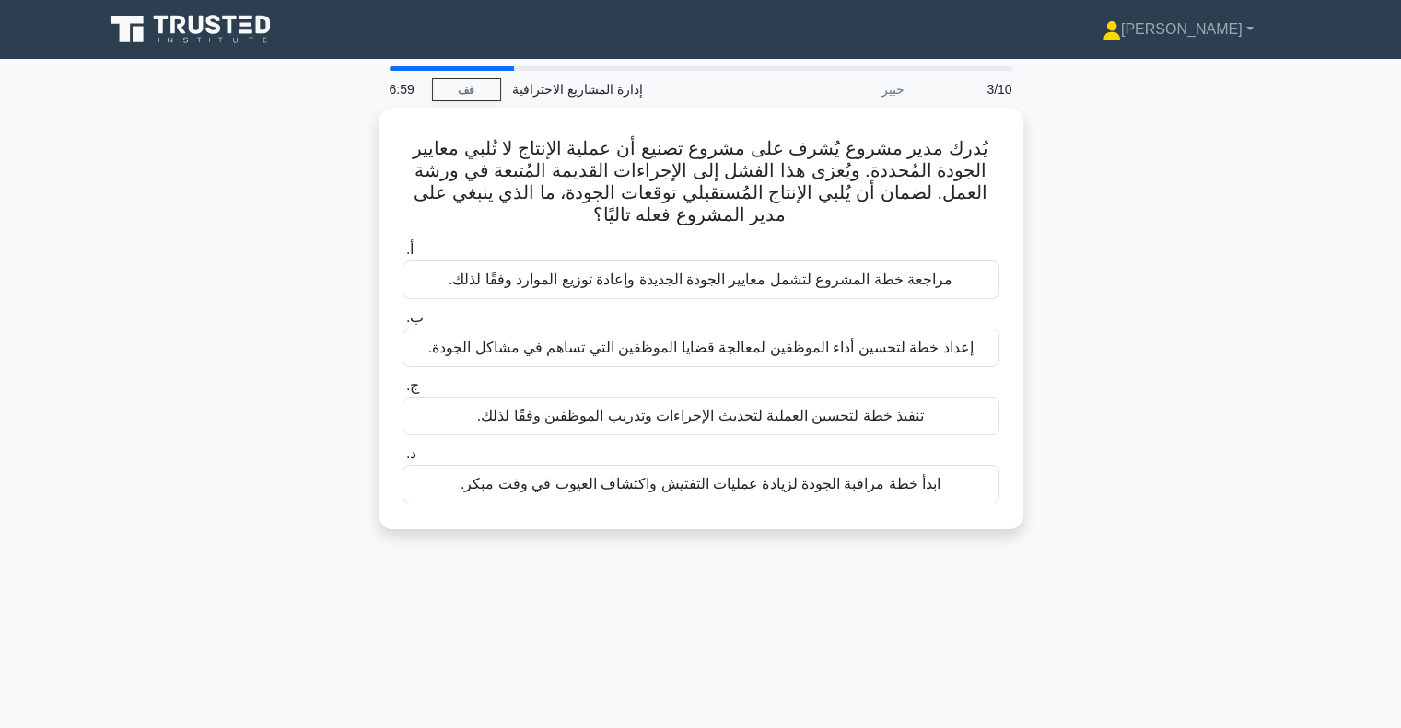
click at [1150, 225] on div "يُدرك مدير مشروع يُشرف على مشروع تصنيع أن عملية الإنتاج لا تُلبي معايير الجودة …" at bounding box center [701, 330] width 1216 height 444
click at [446, 84] on link "قف" at bounding box center [466, 89] width 69 height 23
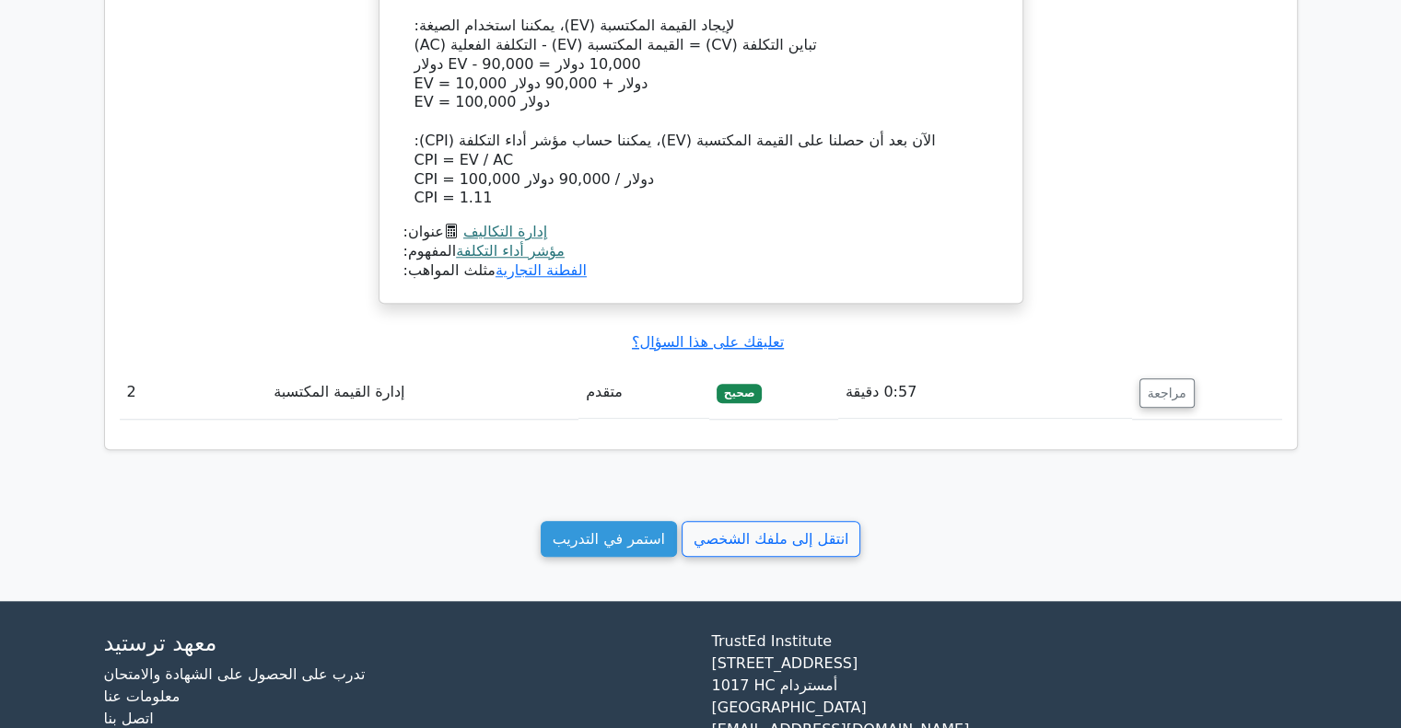
scroll to position [1657, 0]
